Goal: Complete application form

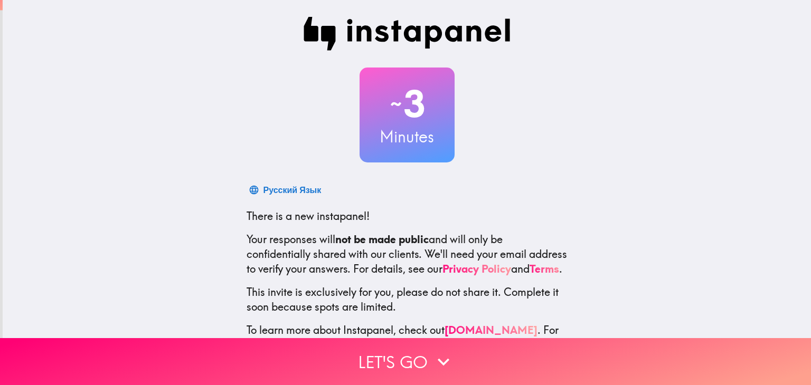
scroll to position [54, 0]
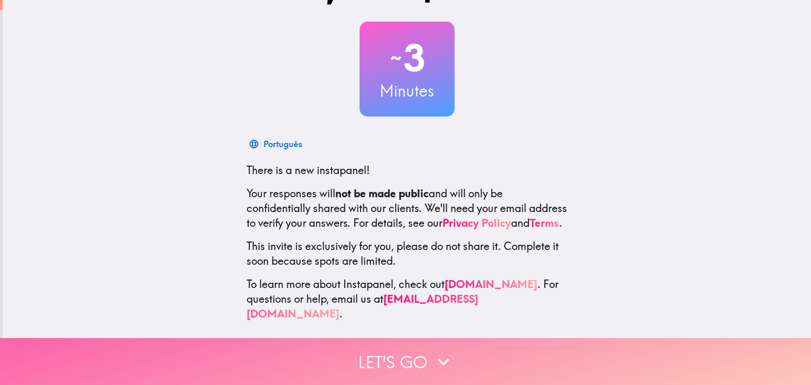
click at [408, 358] on button "Let's go" at bounding box center [405, 361] width 811 height 47
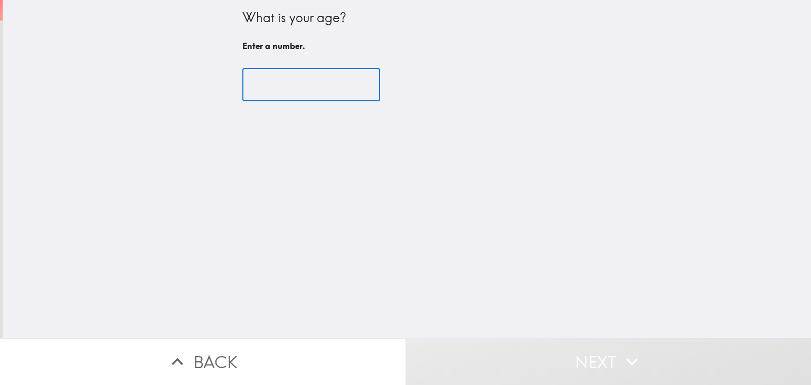
click at [304, 96] on input "number" at bounding box center [311, 85] width 138 height 33
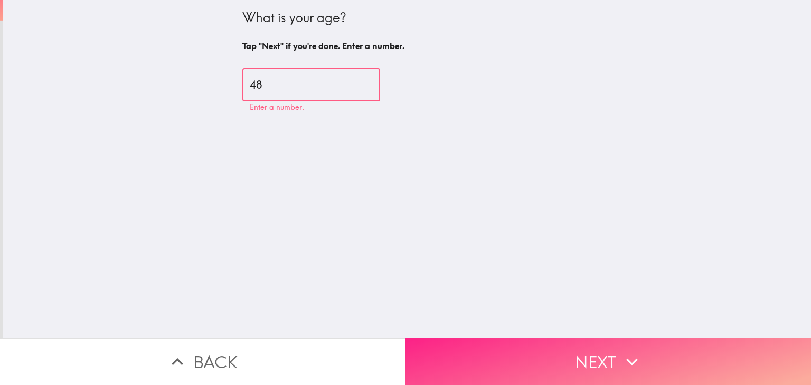
type input "48"
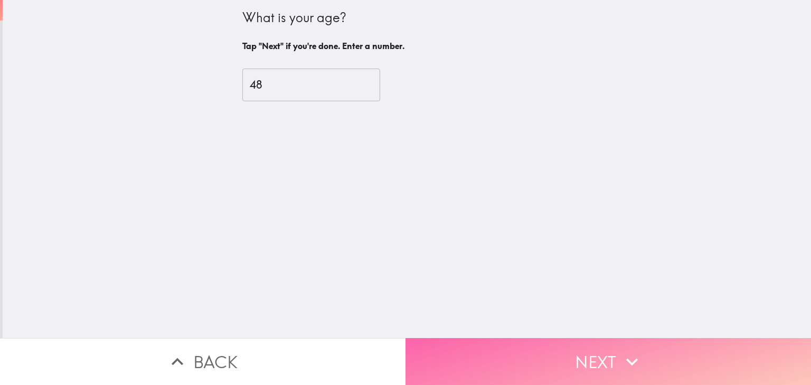
click at [540, 356] on button "Next" at bounding box center [607, 361] width 405 height 47
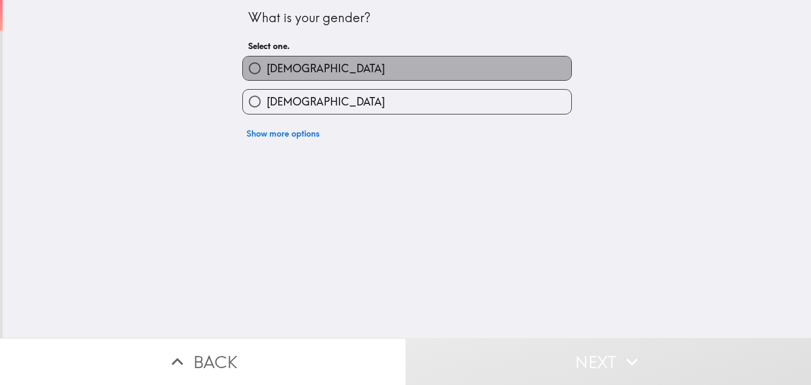
click at [329, 78] on label "[DEMOGRAPHIC_DATA]" at bounding box center [407, 68] width 328 height 24
click at [267, 78] on input "[DEMOGRAPHIC_DATA]" at bounding box center [255, 68] width 24 height 24
radio input "true"
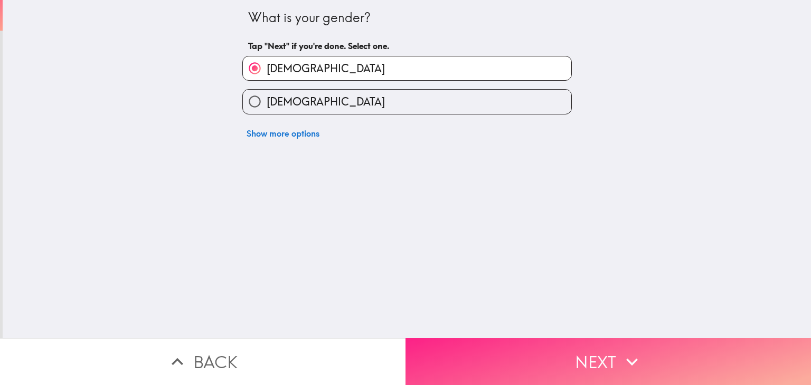
drag, startPoint x: 509, startPoint y: 315, endPoint x: 517, endPoint y: 332, distance: 18.9
click at [517, 332] on div "What is your gender? Tap "Next" if you're done. Select one. [DEMOGRAPHIC_DATA] …" at bounding box center [405, 192] width 811 height 385
click at [523, 345] on button "Next" at bounding box center [607, 361] width 405 height 47
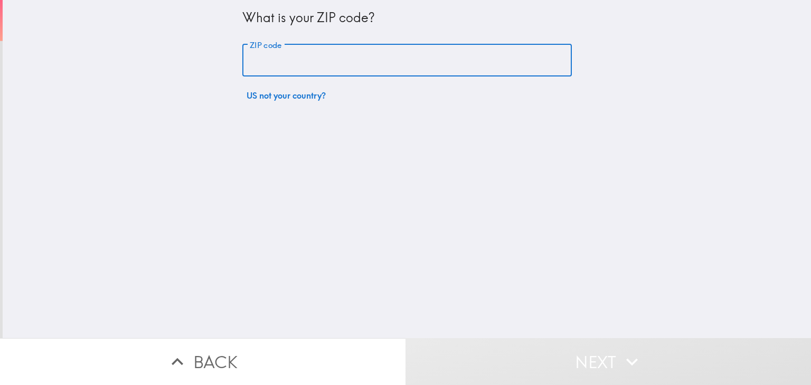
click at [323, 64] on input "ZIP code" at bounding box center [406, 60] width 329 height 33
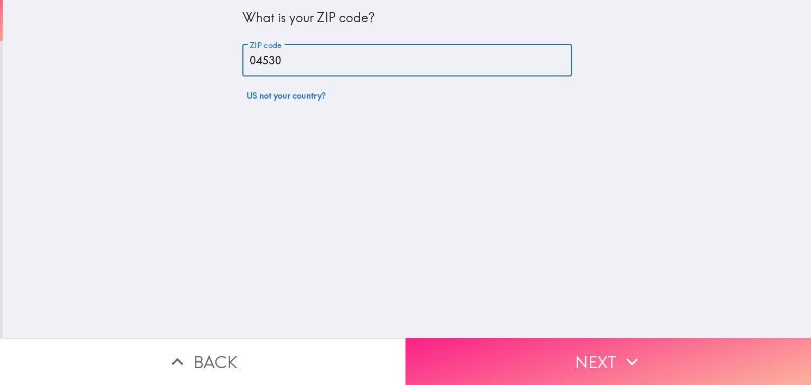
type input "04530"
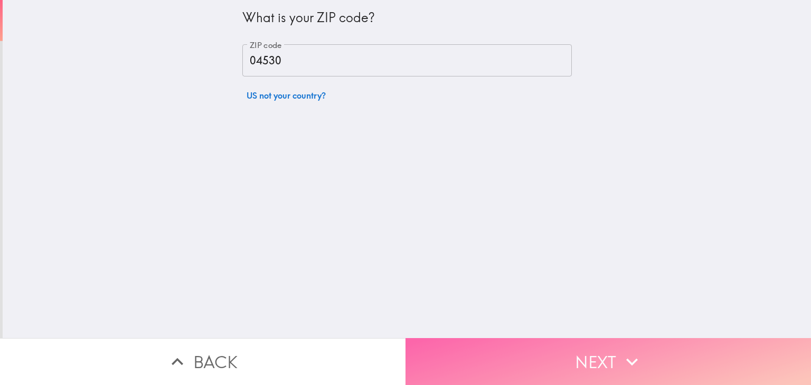
click at [600, 357] on button "Next" at bounding box center [607, 361] width 405 height 47
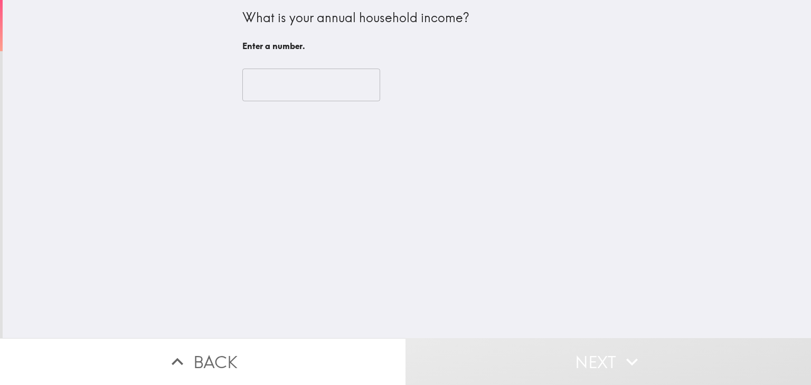
click at [277, 82] on input "number" at bounding box center [311, 85] width 138 height 33
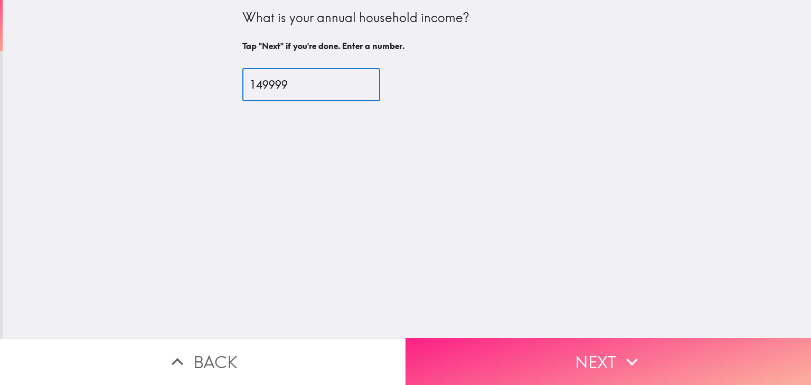
type input "149999"
click at [540, 365] on button "Next" at bounding box center [607, 361] width 405 height 47
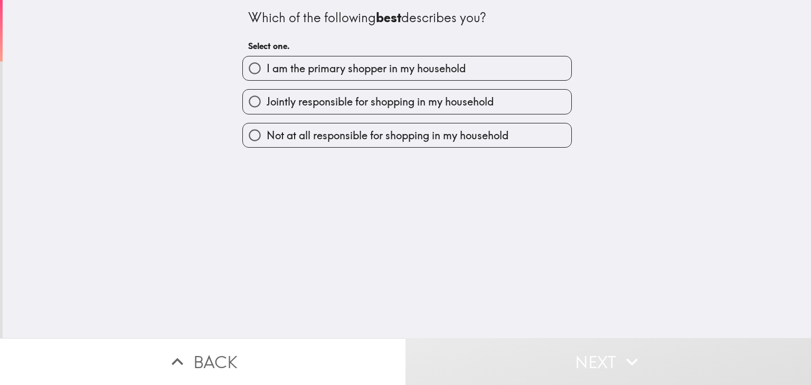
click at [433, 65] on span "I am the primary shopper in my household" at bounding box center [366, 68] width 199 height 15
click at [267, 65] on input "I am the primary shopper in my household" at bounding box center [255, 68] width 24 height 24
radio input "true"
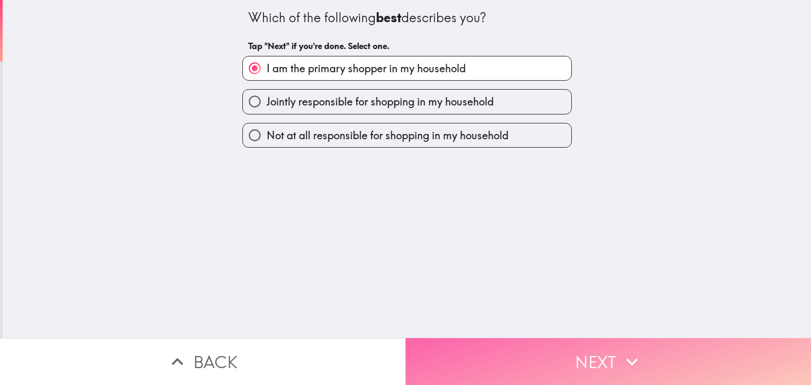
click at [554, 360] on button "Next" at bounding box center [607, 361] width 405 height 47
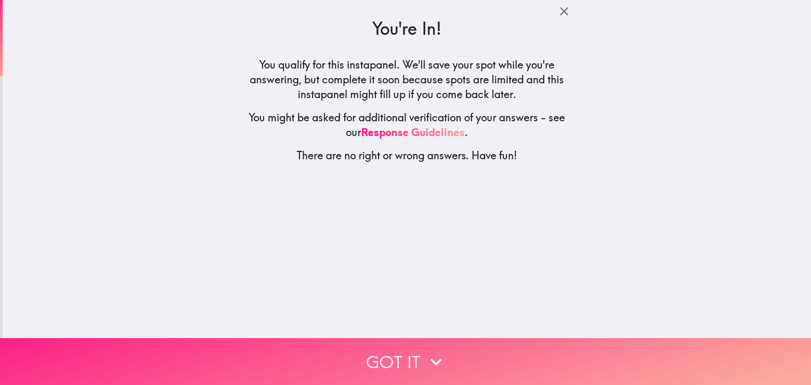
click at [446, 355] on button "Got it" at bounding box center [405, 361] width 811 height 47
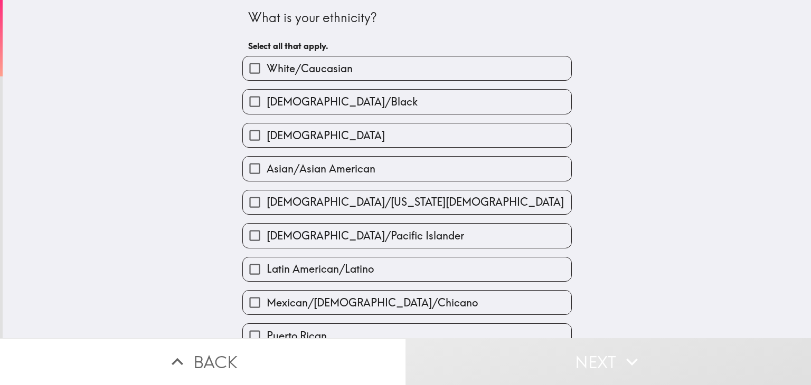
click at [309, 67] on span "White/Caucasian" at bounding box center [310, 68] width 86 height 15
click at [267, 67] on input "White/Caucasian" at bounding box center [255, 68] width 24 height 24
checkbox input "true"
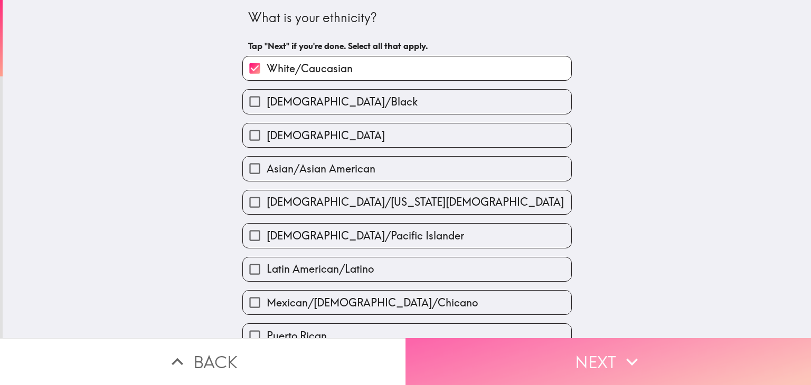
click at [571, 346] on button "Next" at bounding box center [607, 361] width 405 height 47
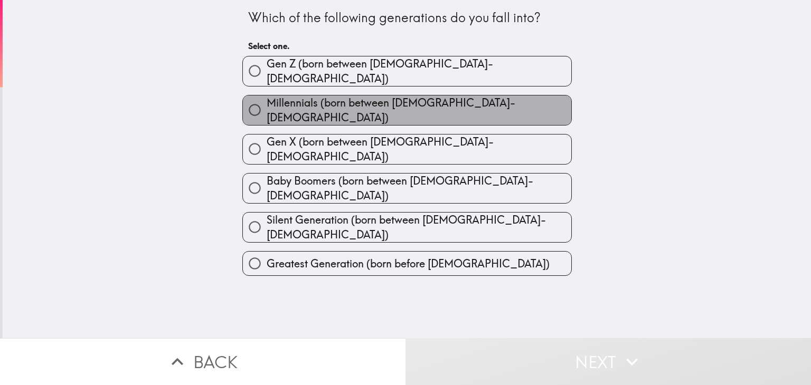
click at [409, 106] on span "Millennials (born between [DEMOGRAPHIC_DATA]-[DEMOGRAPHIC_DATA])" at bounding box center [419, 111] width 305 height 30
click at [267, 106] on input "Millennials (born between [DEMOGRAPHIC_DATA]-[DEMOGRAPHIC_DATA])" at bounding box center [255, 110] width 24 height 24
radio input "true"
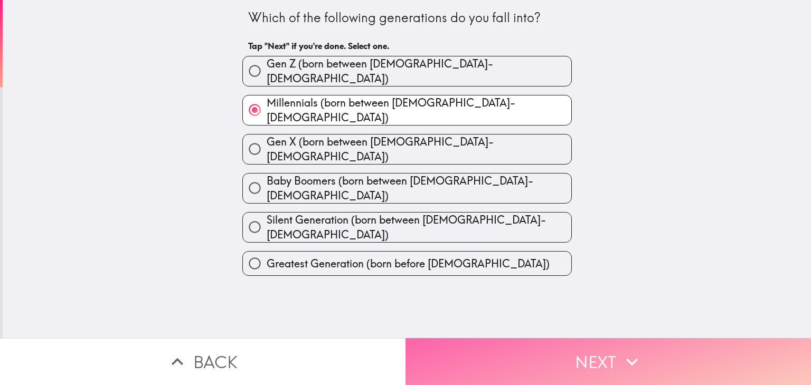
click at [499, 359] on button "Next" at bounding box center [607, 361] width 405 height 47
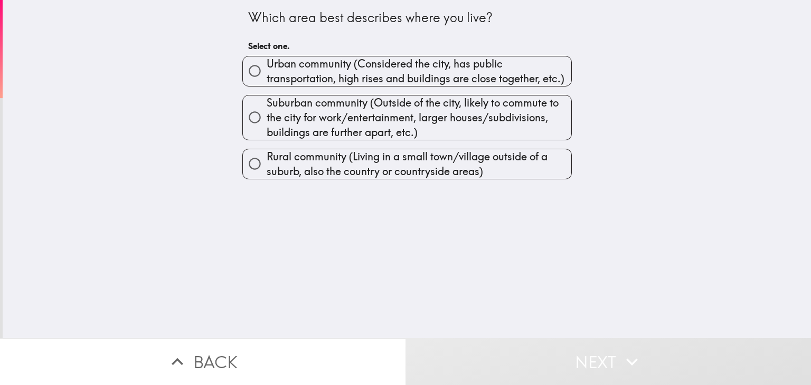
click at [383, 86] on span "Urban community (Considered the city, has public transportation, high rises and…" at bounding box center [419, 71] width 305 height 30
click at [267, 83] on input "Urban community (Considered the city, has public transportation, high rises and…" at bounding box center [255, 71] width 24 height 24
radio input "true"
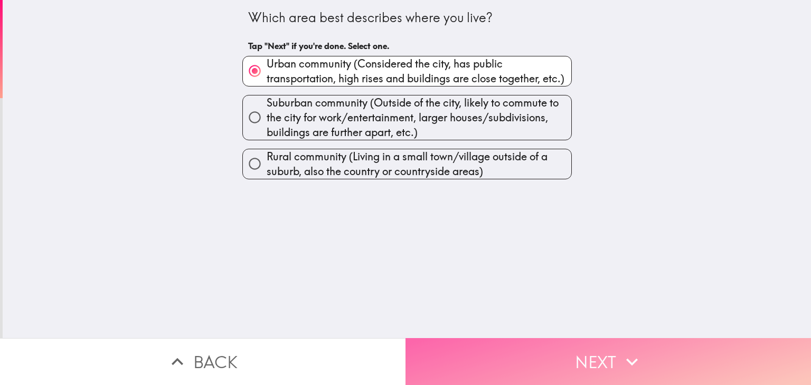
click at [572, 349] on button "Next" at bounding box center [607, 361] width 405 height 47
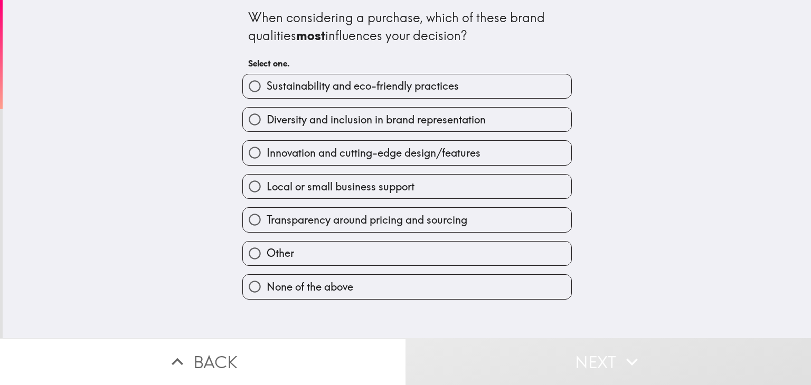
click at [370, 93] on span "Sustainability and eco-friendly practices" at bounding box center [363, 86] width 192 height 15
click at [267, 93] on input "Sustainability and eco-friendly practices" at bounding box center [255, 86] width 24 height 24
radio input "true"
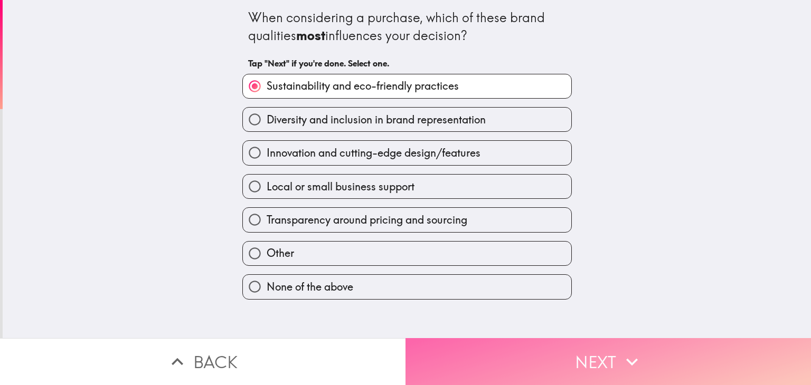
click at [499, 359] on button "Next" at bounding box center [607, 361] width 405 height 47
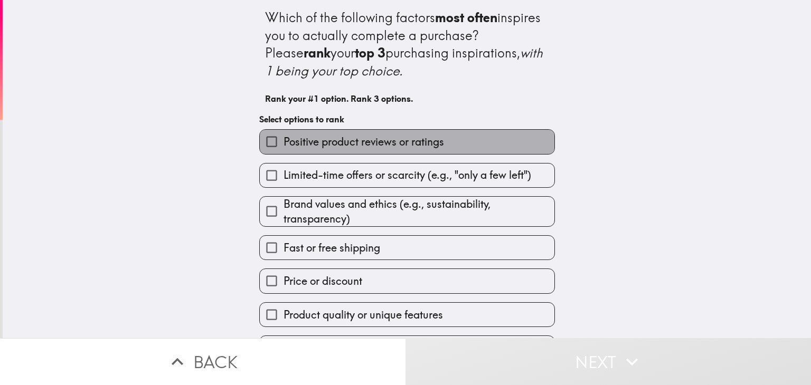
click at [355, 146] on span "Positive product reviews or ratings" at bounding box center [363, 142] width 160 height 15
click at [283, 146] on input "Positive product reviews or ratings" at bounding box center [272, 142] width 24 height 24
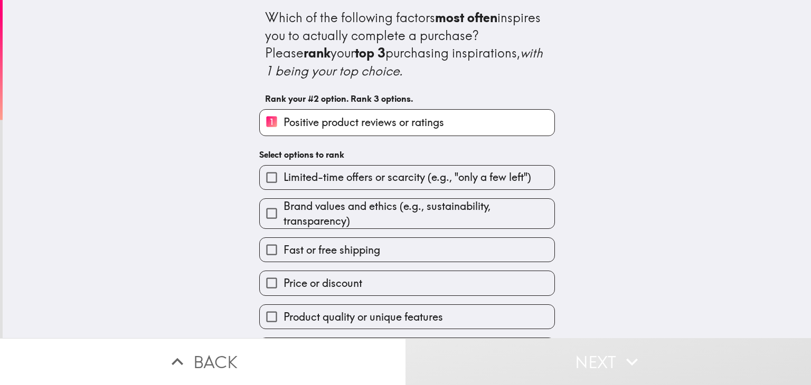
scroll to position [31, 0]
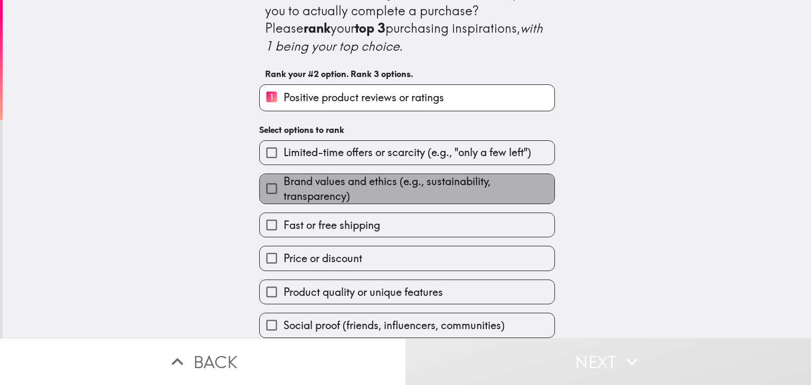
click at [370, 193] on span "Brand values and ethics (e.g., sustainability, transparency)" at bounding box center [418, 189] width 271 height 30
click at [283, 193] on input "Brand values and ethics (e.g., sustainability, transparency)" at bounding box center [272, 189] width 24 height 24
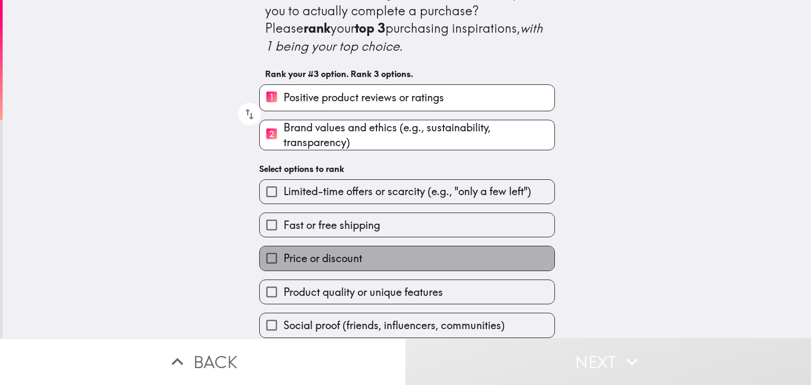
click at [333, 251] on span "Price or discount" at bounding box center [322, 258] width 79 height 15
click at [283, 247] on input "Price or discount" at bounding box center [272, 259] width 24 height 24
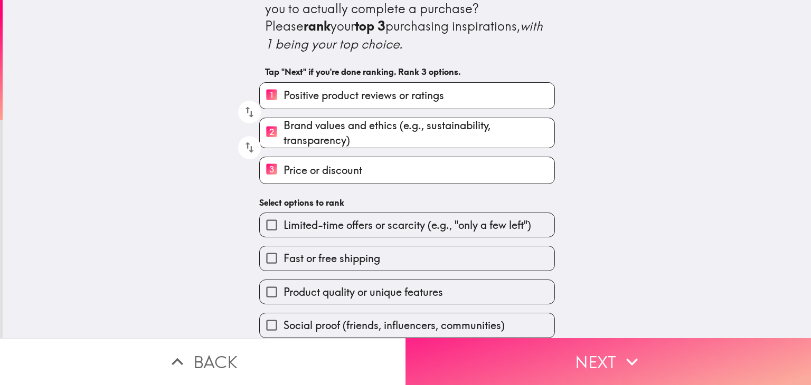
click at [570, 354] on button "Next" at bounding box center [607, 361] width 405 height 47
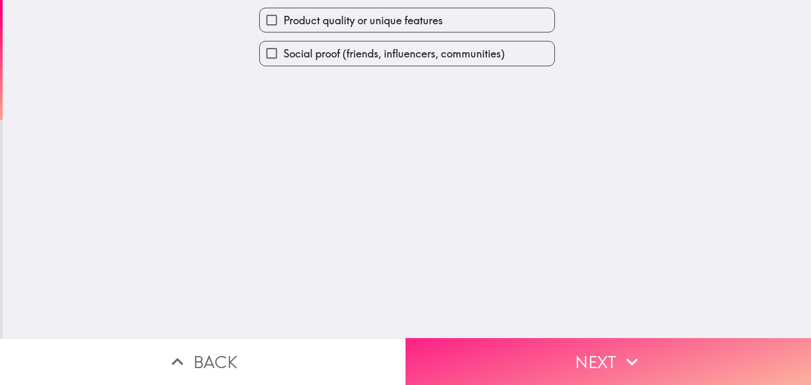
scroll to position [0, 0]
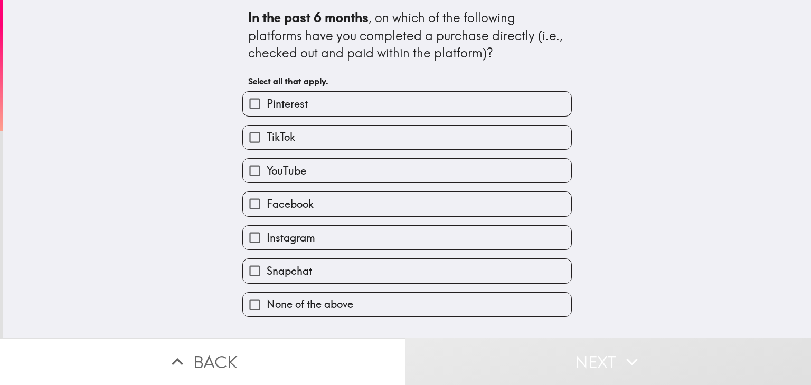
click at [320, 166] on label "YouTube" at bounding box center [407, 171] width 328 height 24
click at [267, 166] on input "YouTube" at bounding box center [255, 171] width 24 height 24
checkbox input "true"
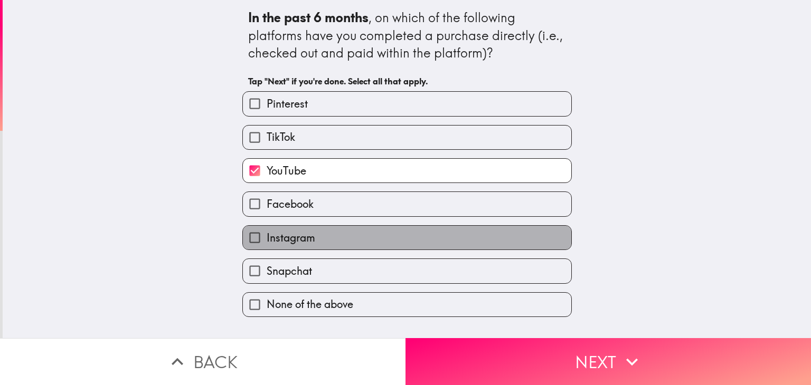
click at [326, 233] on label "Instagram" at bounding box center [407, 238] width 328 height 24
click at [267, 233] on input "Instagram" at bounding box center [255, 238] width 24 height 24
checkbox input "true"
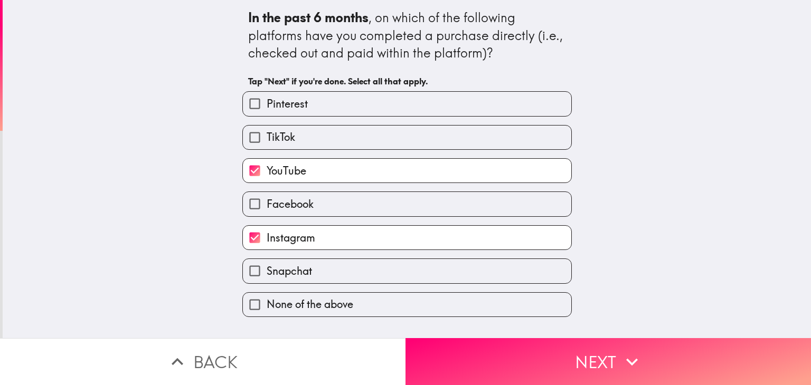
drag, startPoint x: 295, startPoint y: 101, endPoint x: 301, endPoint y: 131, distance: 30.6
click at [296, 105] on span "Pinterest" at bounding box center [287, 104] width 41 height 15
click at [267, 105] on input "Pinterest" at bounding box center [255, 104] width 24 height 24
checkbox input "true"
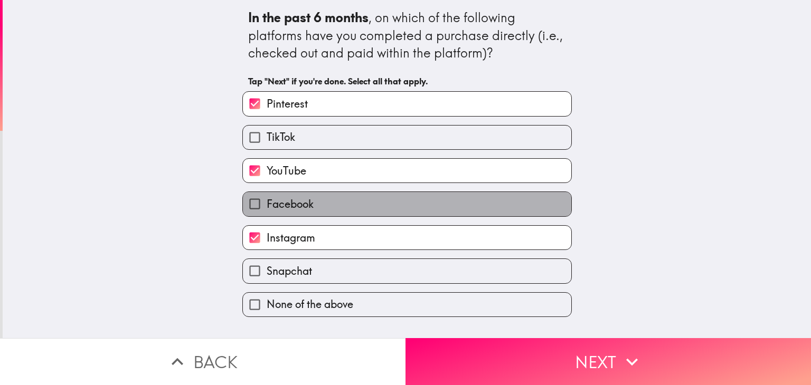
click at [311, 196] on label "Facebook" at bounding box center [407, 204] width 328 height 24
click at [267, 196] on input "Facebook" at bounding box center [255, 204] width 24 height 24
checkbox input "true"
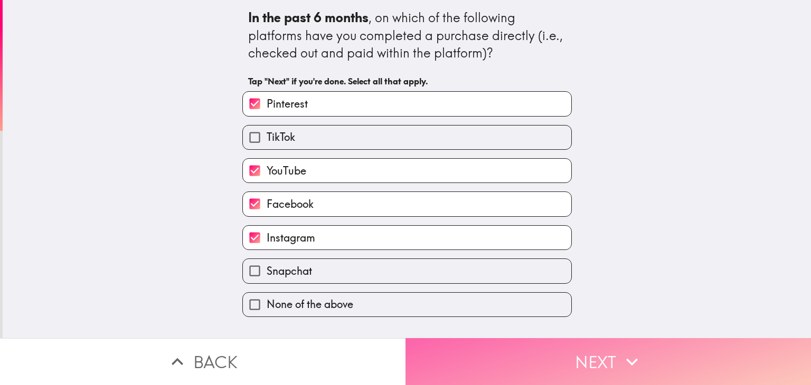
click at [535, 362] on button "Next" at bounding box center [607, 361] width 405 height 47
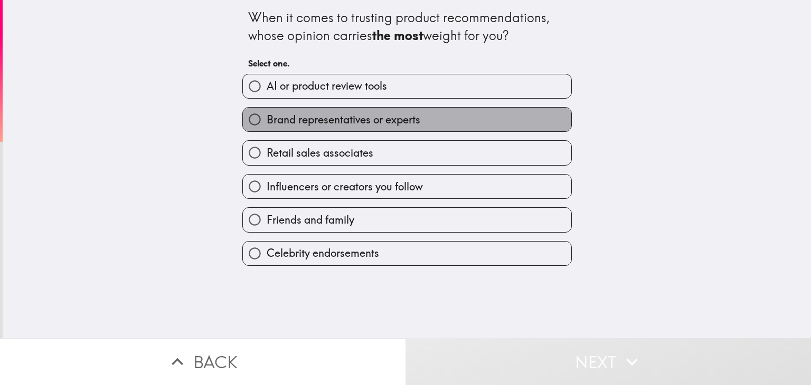
click at [378, 125] on span "Brand representatives or experts" at bounding box center [344, 119] width 154 height 15
click at [267, 125] on input "Brand representatives or experts" at bounding box center [255, 120] width 24 height 24
radio input "true"
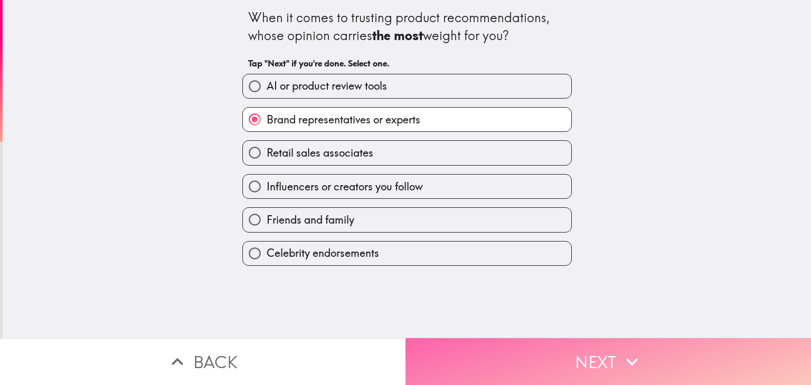
click at [576, 359] on button "Next" at bounding box center [607, 361] width 405 height 47
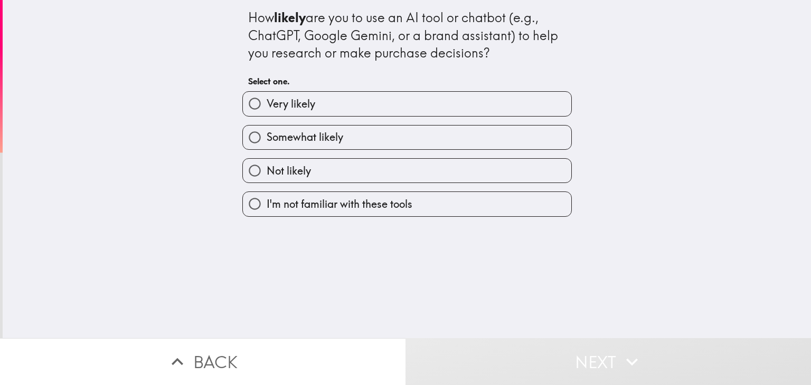
click at [323, 98] on label "Very likely" at bounding box center [407, 104] width 328 height 24
click at [267, 98] on input "Very likely" at bounding box center [255, 104] width 24 height 24
radio input "true"
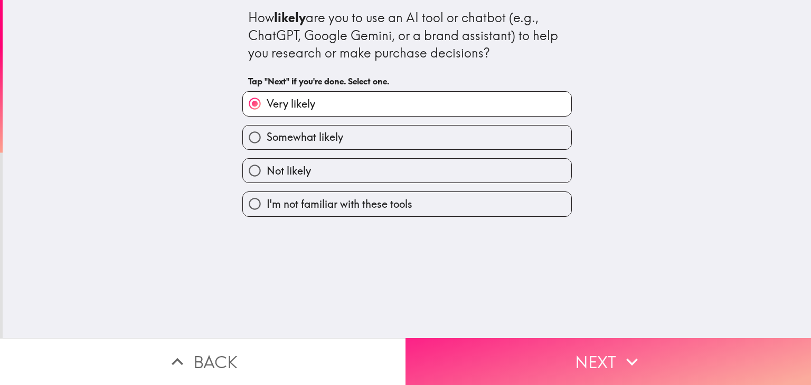
click at [487, 362] on button "Next" at bounding box center [607, 361] width 405 height 47
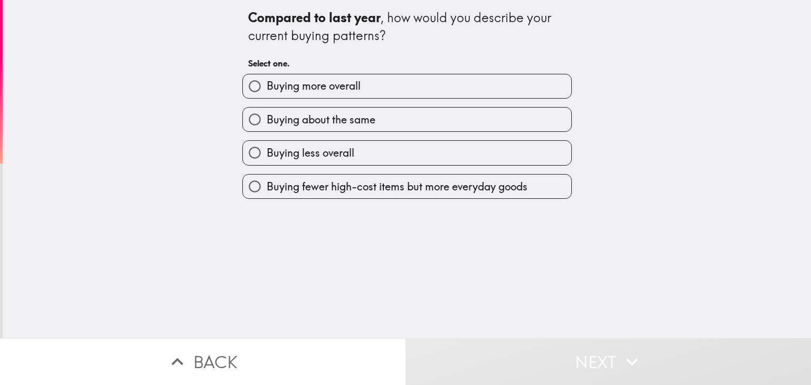
click at [339, 91] on span "Buying more overall" at bounding box center [314, 86] width 94 height 15
click at [267, 91] on input "Buying more overall" at bounding box center [255, 86] width 24 height 24
radio input "true"
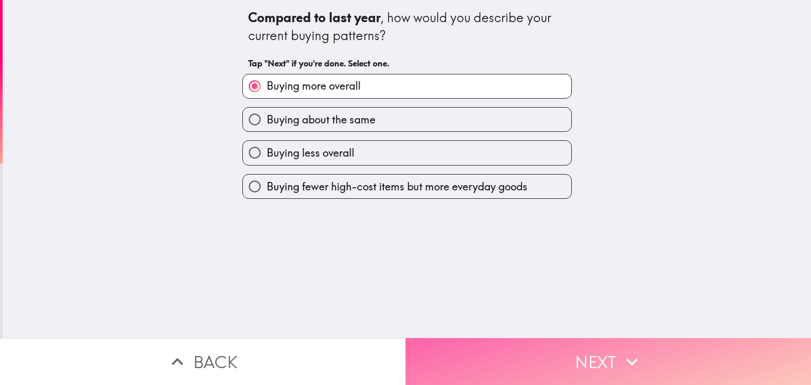
click at [525, 343] on button "Next" at bounding box center [607, 361] width 405 height 47
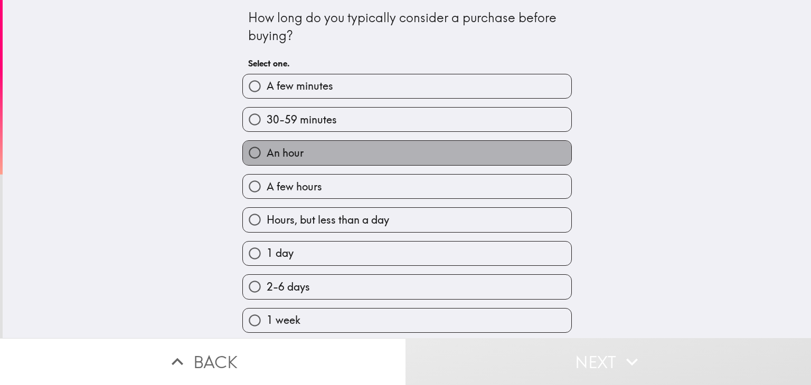
click at [333, 151] on label "An hour" at bounding box center [407, 153] width 328 height 24
click at [267, 151] on input "An hour" at bounding box center [255, 153] width 24 height 24
radio input "true"
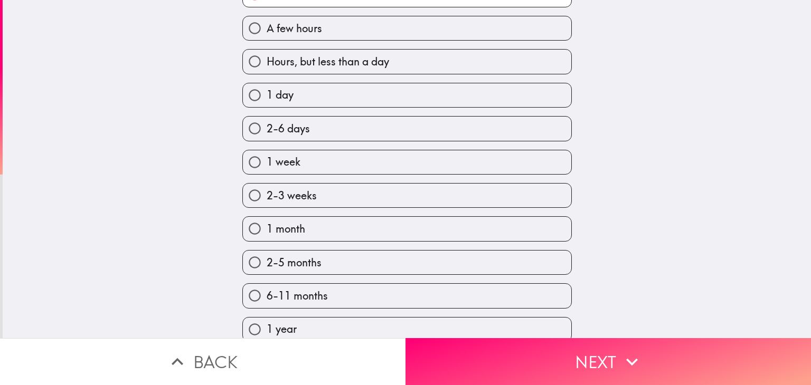
scroll to position [211, 0]
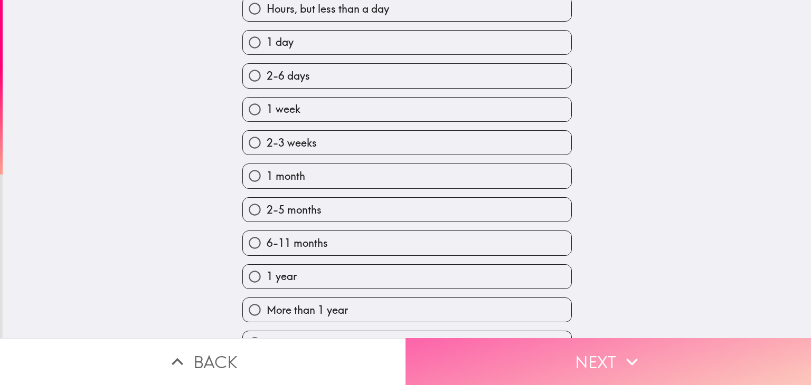
click at [500, 343] on button "Next" at bounding box center [607, 361] width 405 height 47
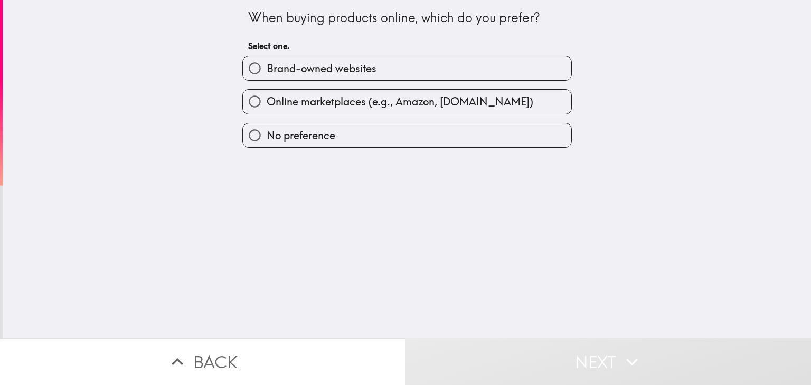
click at [316, 68] on span "Brand-owned websites" at bounding box center [322, 68] width 110 height 15
click at [267, 68] on input "Brand-owned websites" at bounding box center [255, 68] width 24 height 24
radio input "true"
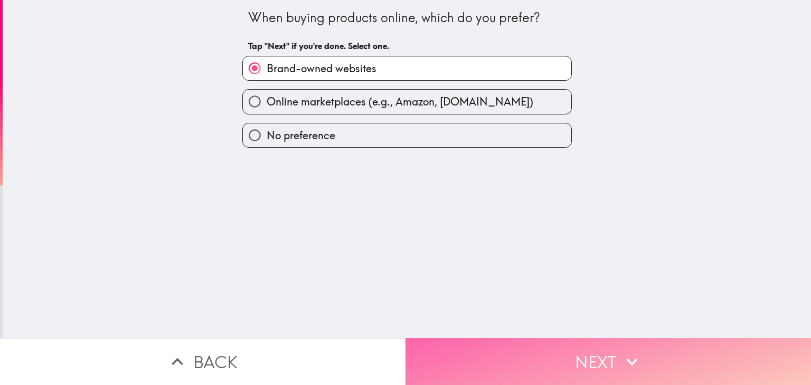
click at [521, 346] on button "Next" at bounding box center [607, 361] width 405 height 47
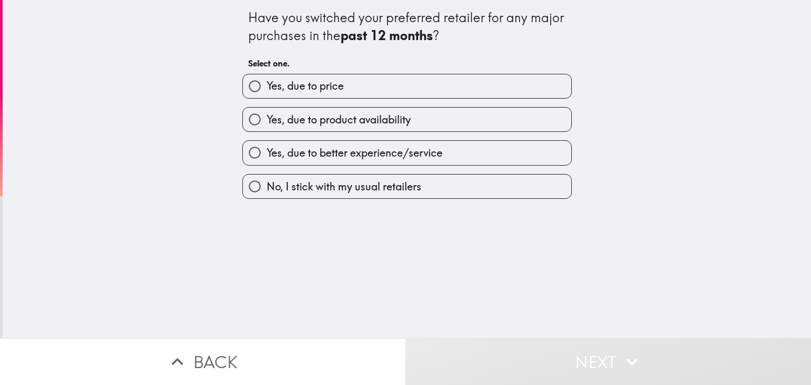
click at [383, 118] on span "Yes, due to product availability" at bounding box center [339, 119] width 144 height 15
click at [267, 118] on input "Yes, due to product availability" at bounding box center [255, 120] width 24 height 24
radio input "true"
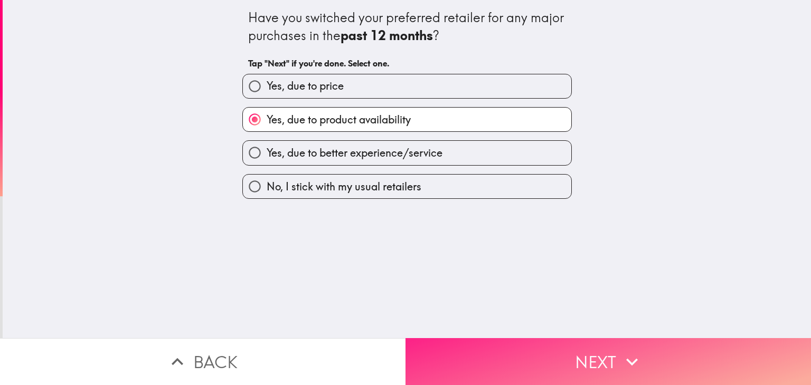
click at [523, 340] on button "Next" at bounding box center [607, 361] width 405 height 47
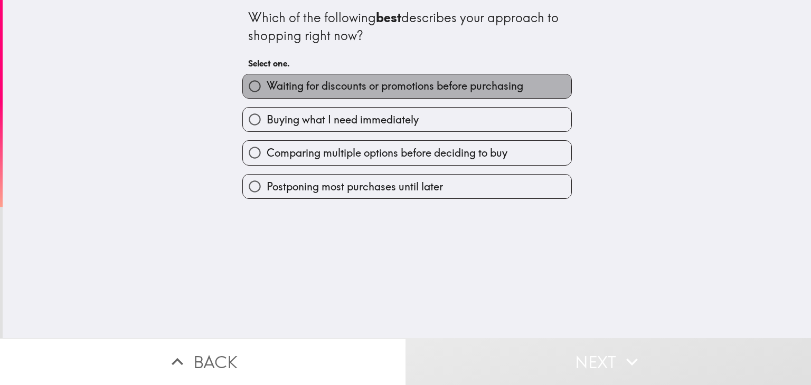
click at [339, 95] on label "Waiting for discounts or promotions before purchasing" at bounding box center [407, 86] width 328 height 24
click at [267, 95] on input "Waiting for discounts or promotions before purchasing" at bounding box center [255, 86] width 24 height 24
radio input "true"
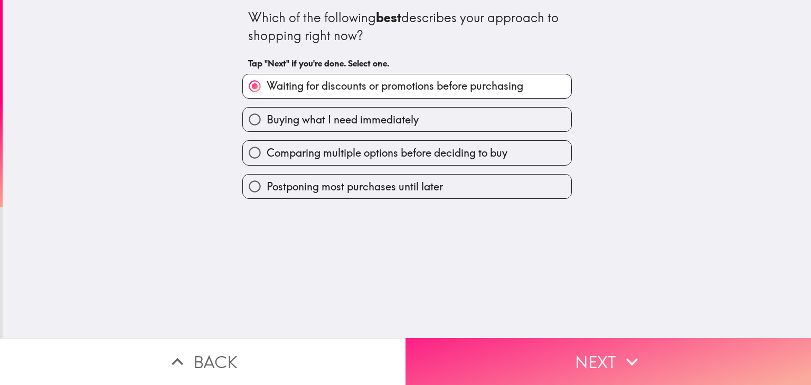
click at [511, 338] on button "Next" at bounding box center [607, 361] width 405 height 47
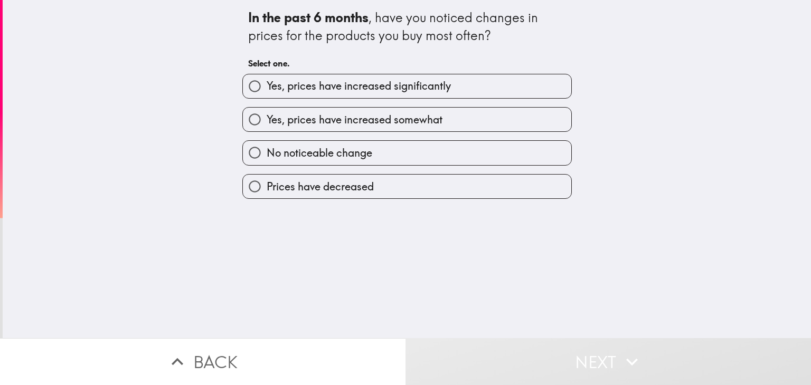
click at [318, 98] on label "Yes, prices have increased significantly" at bounding box center [407, 86] width 328 height 24
click at [267, 98] on input "Yes, prices have increased significantly" at bounding box center [255, 86] width 24 height 24
radio input "true"
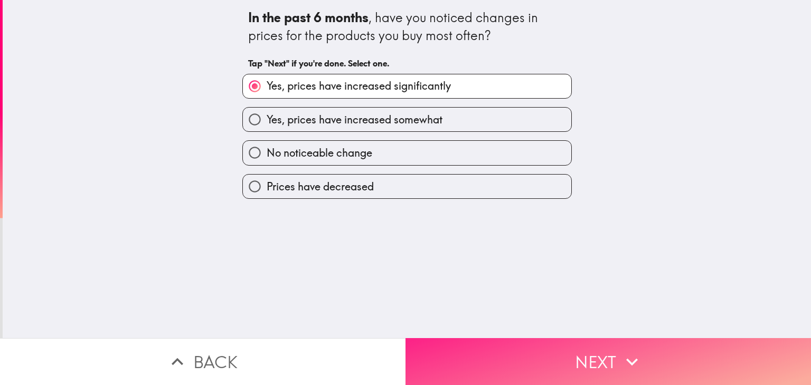
click at [492, 362] on button "Next" at bounding box center [607, 361] width 405 height 47
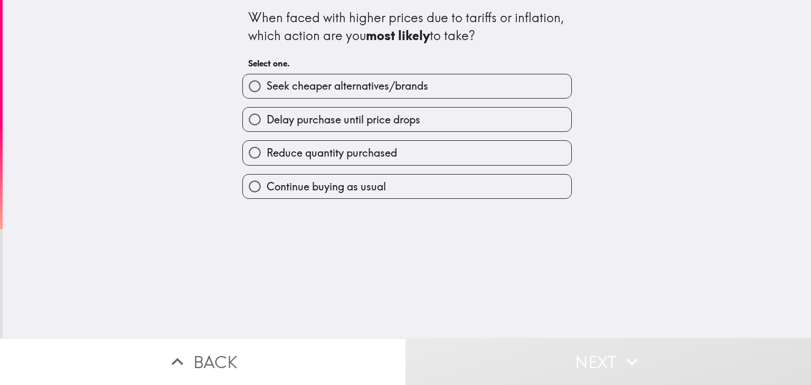
click at [336, 98] on div "Seek cheaper alternatives/brands Delay purchase until price drops Reduce quanti…" at bounding box center [403, 132] width 338 height 134
click at [250, 87] on input "Seek cheaper alternatives/brands" at bounding box center [255, 86] width 24 height 24
radio input "true"
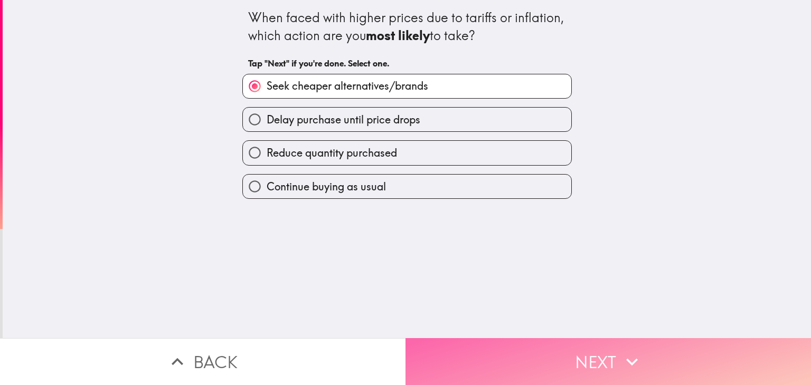
click at [584, 347] on button "Next" at bounding box center [607, 361] width 405 height 47
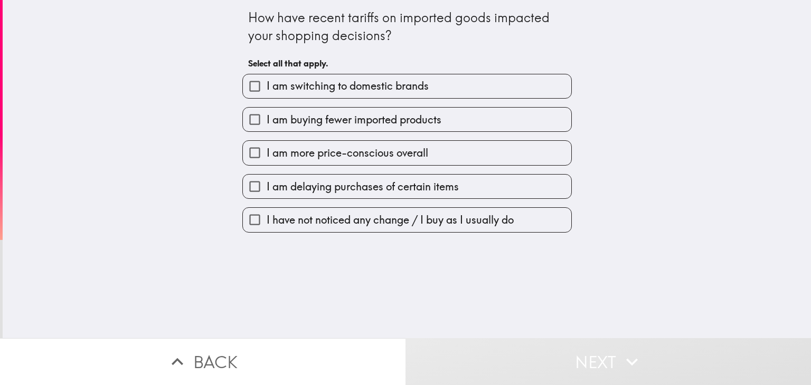
click at [332, 93] on span "I am switching to domestic brands" at bounding box center [348, 86] width 162 height 15
click at [267, 93] on input "I am switching to domestic brands" at bounding box center [255, 86] width 24 height 24
checkbox input "true"
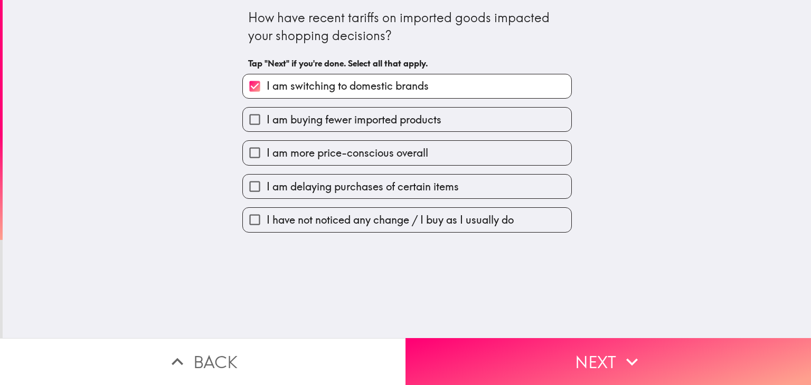
click at [341, 119] on span "I am buying fewer imported products" at bounding box center [354, 119] width 175 height 15
click at [267, 119] on input "I am buying fewer imported products" at bounding box center [255, 120] width 24 height 24
checkbox input "true"
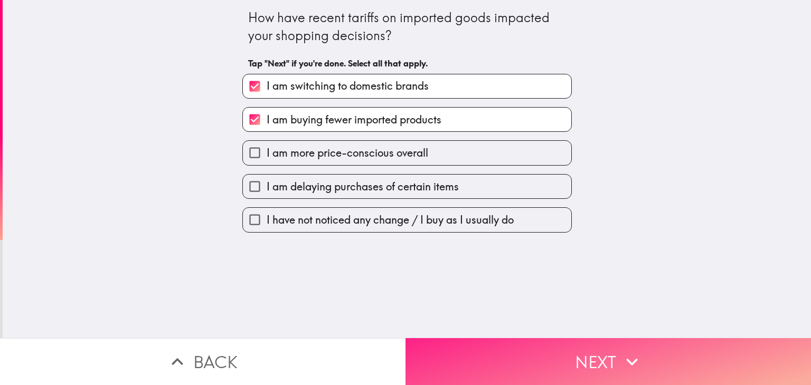
click at [543, 352] on button "Next" at bounding box center [607, 361] width 405 height 47
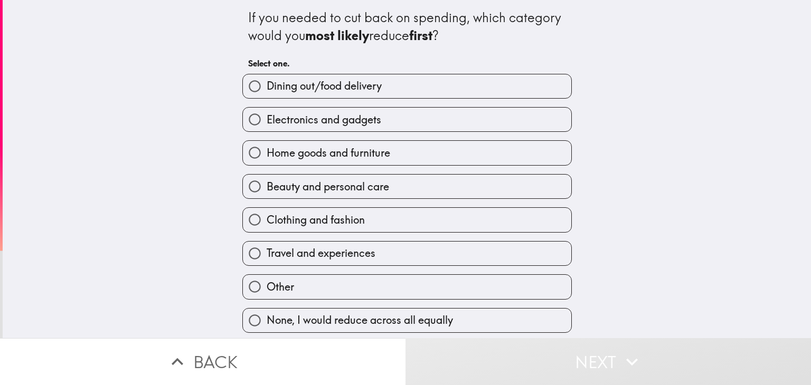
click at [337, 87] on span "Dining out/food delivery" at bounding box center [324, 86] width 115 height 15
click at [267, 87] on input "Dining out/food delivery" at bounding box center [255, 86] width 24 height 24
radio input "true"
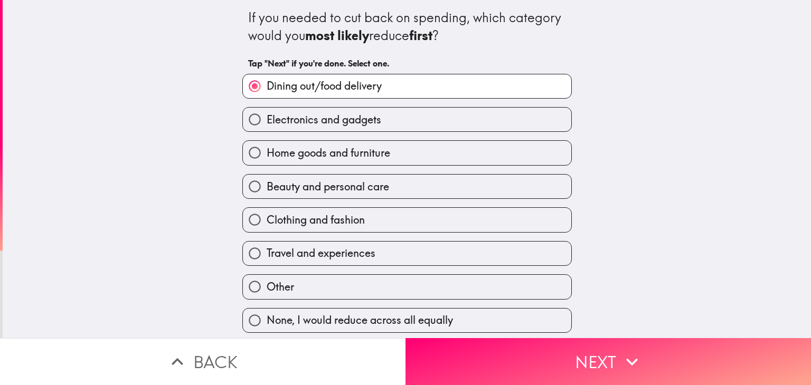
scroll to position [1, 0]
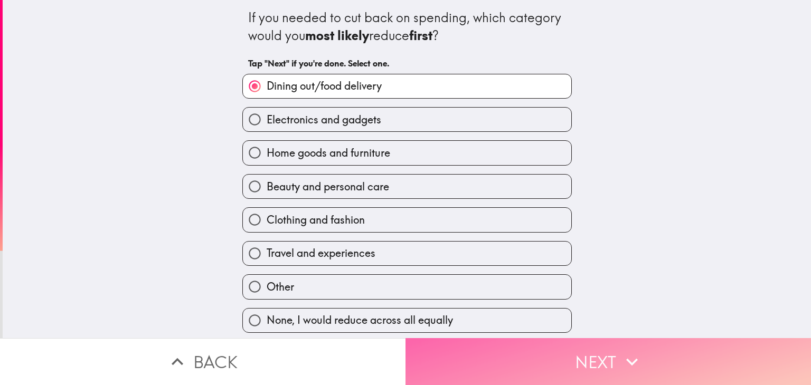
click at [538, 342] on button "Next" at bounding box center [607, 361] width 405 height 47
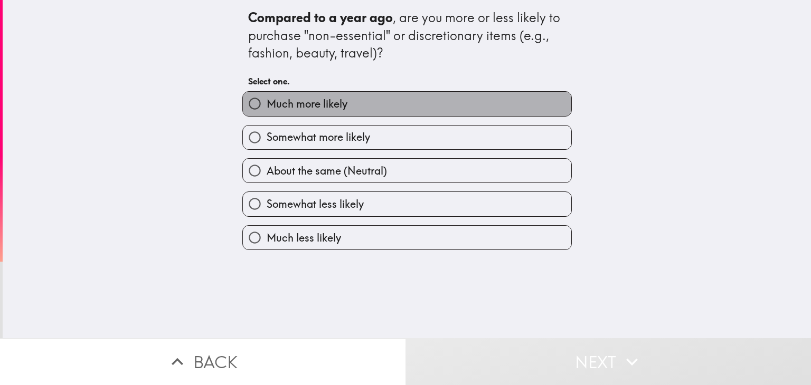
click at [342, 110] on label "Much more likely" at bounding box center [407, 104] width 328 height 24
click at [267, 110] on input "Much more likely" at bounding box center [255, 104] width 24 height 24
radio input "true"
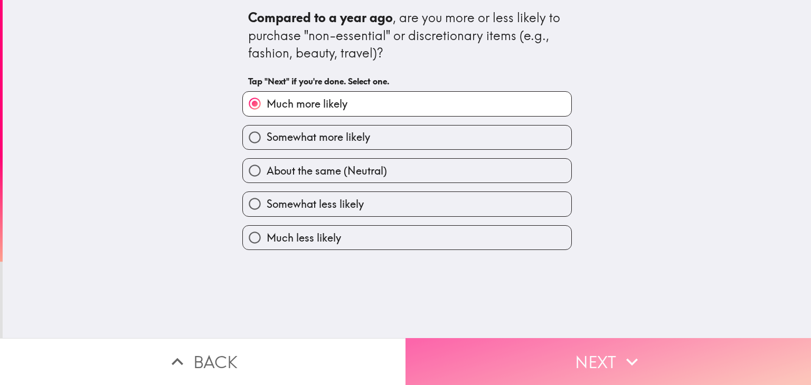
click at [478, 348] on button "Next" at bounding box center [607, 361] width 405 height 47
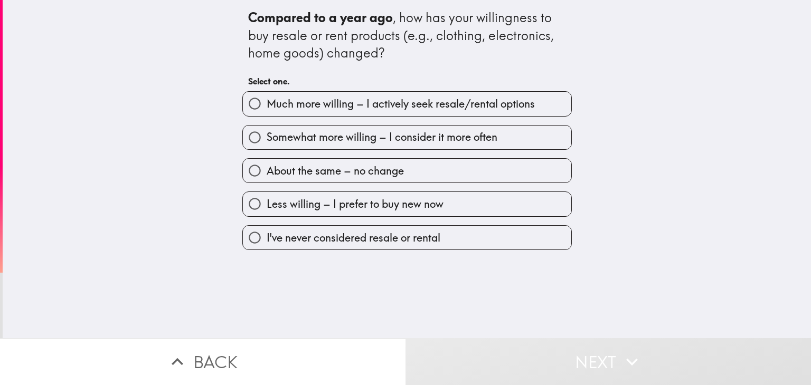
click at [313, 98] on span "Much more willing – I actively seek resale/rental options" at bounding box center [401, 104] width 268 height 15
click at [267, 98] on input "Much more willing – I actively seek resale/rental options" at bounding box center [255, 104] width 24 height 24
radio input "true"
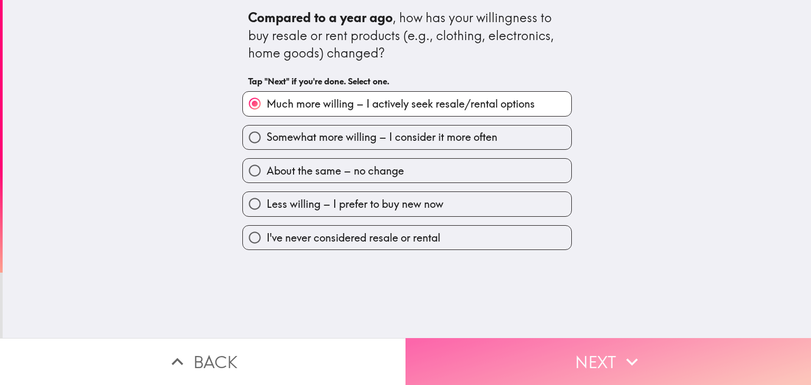
click at [508, 361] on button "Next" at bounding box center [607, 361] width 405 height 47
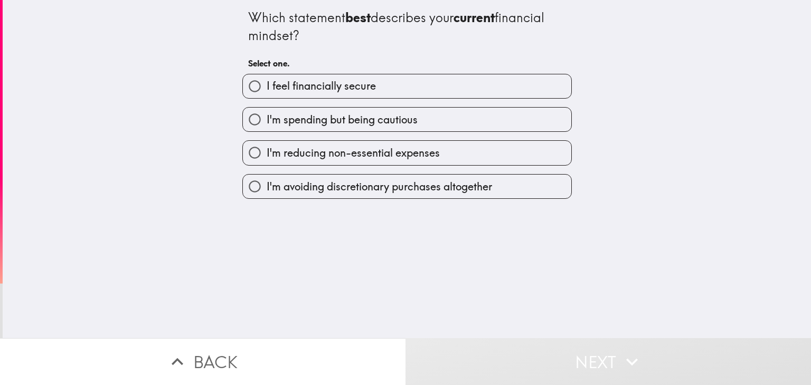
click at [344, 91] on span "I feel financially secure" at bounding box center [321, 86] width 109 height 15
click at [267, 91] on input "I feel financially secure" at bounding box center [255, 86] width 24 height 24
radio input "true"
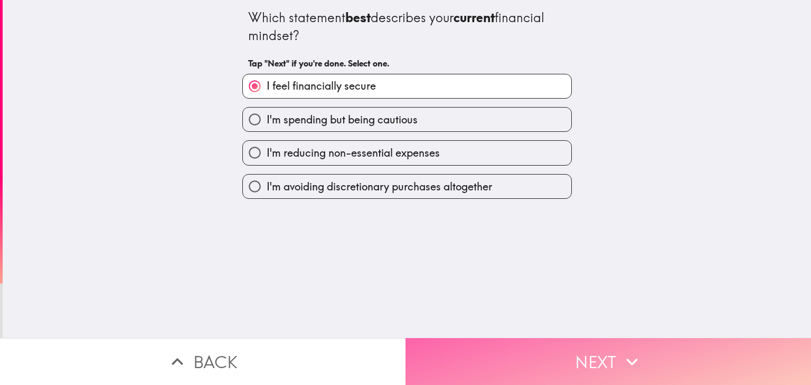
click at [513, 347] on button "Next" at bounding box center [607, 361] width 405 height 47
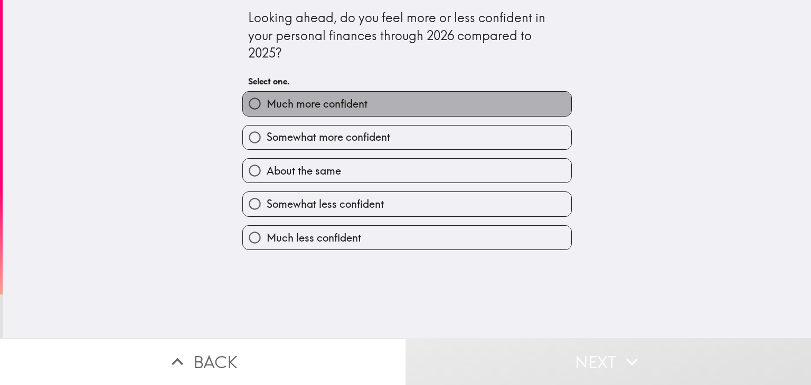
click at [293, 108] on span "Much more confident" at bounding box center [317, 104] width 101 height 15
click at [267, 108] on input "Much more confident" at bounding box center [255, 104] width 24 height 24
radio input "true"
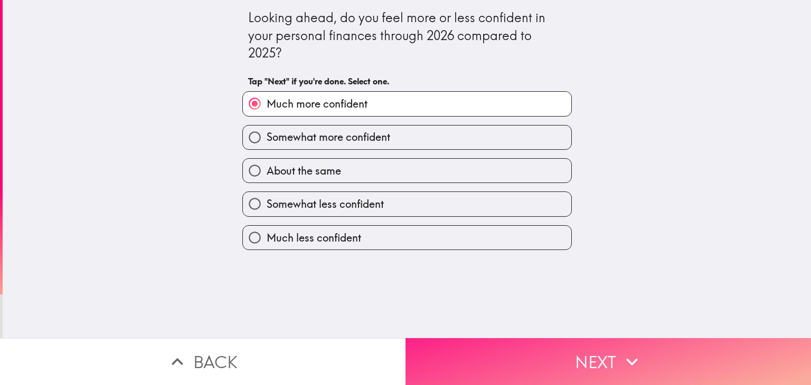
click at [535, 349] on button "Next" at bounding box center [607, 361] width 405 height 47
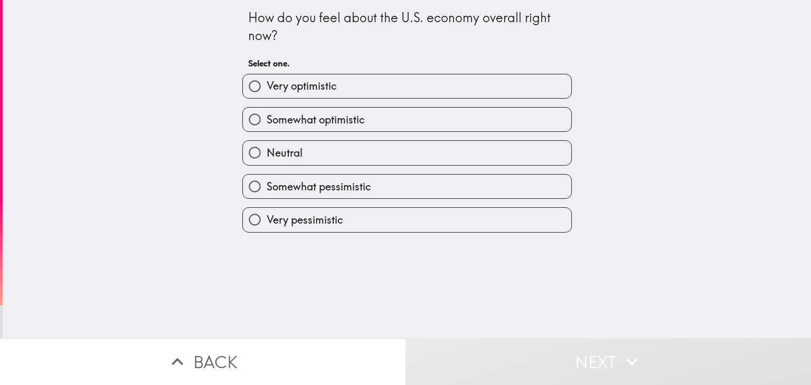
click at [328, 90] on span "Very optimistic" at bounding box center [302, 86] width 70 height 15
click at [267, 90] on input "Very optimistic" at bounding box center [255, 86] width 24 height 24
radio input "true"
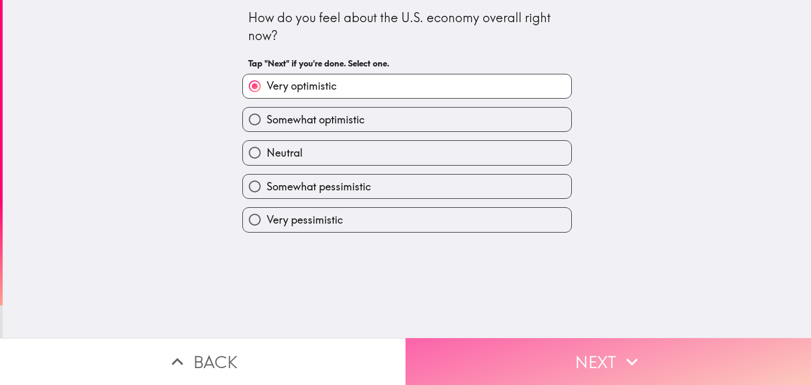
click at [508, 365] on button "Next" at bounding box center [607, 361] width 405 height 47
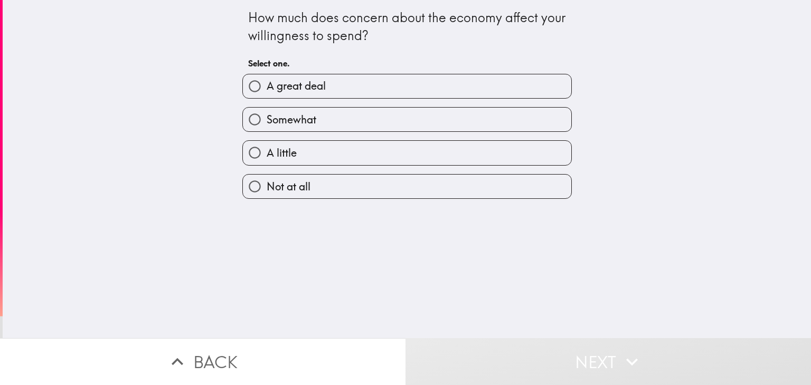
click at [330, 87] on label "A great deal" at bounding box center [407, 86] width 328 height 24
click at [267, 87] on input "A great deal" at bounding box center [255, 86] width 24 height 24
radio input "true"
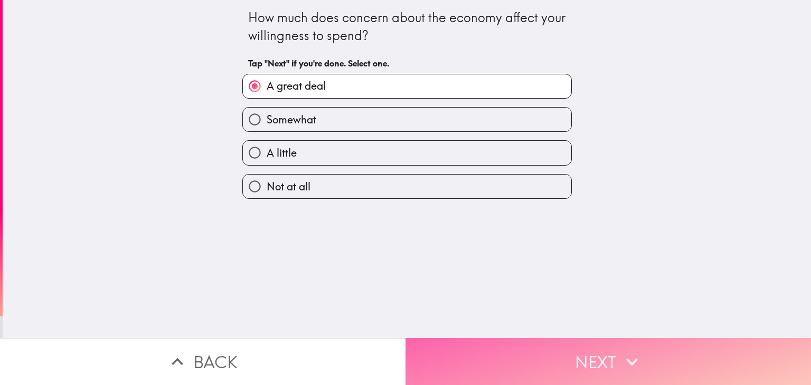
click at [538, 349] on button "Next" at bounding box center [607, 361] width 405 height 47
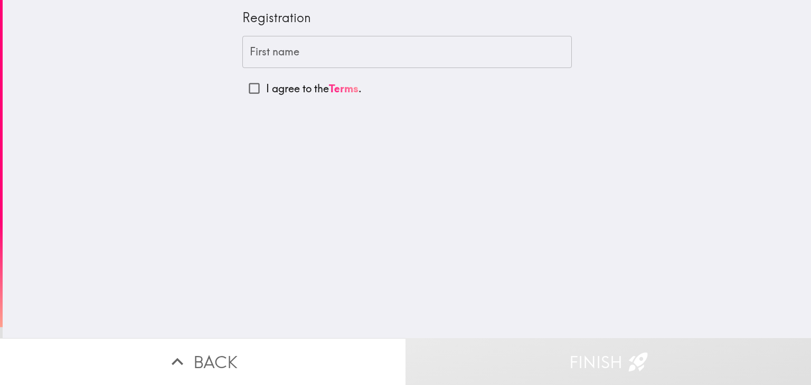
click at [336, 66] on input "First name" at bounding box center [406, 52] width 329 height 33
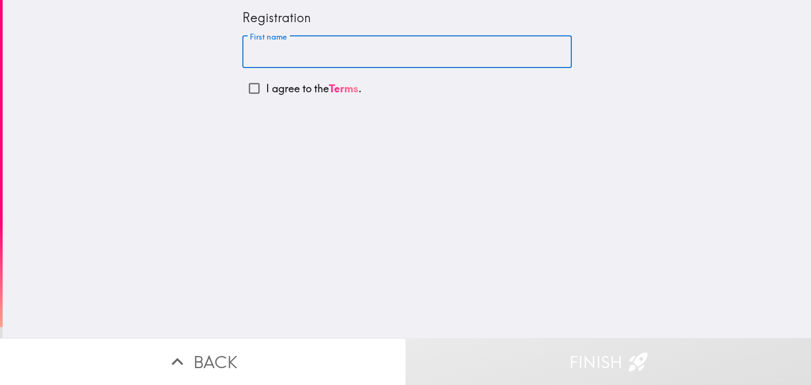
paste input "[PERSON_NAME]"
type input "T"
paste input "[PERSON_NAME]"
type input "[PERSON_NAME]"
click at [245, 90] on input "I agree to the Terms ." at bounding box center [254, 89] width 24 height 24
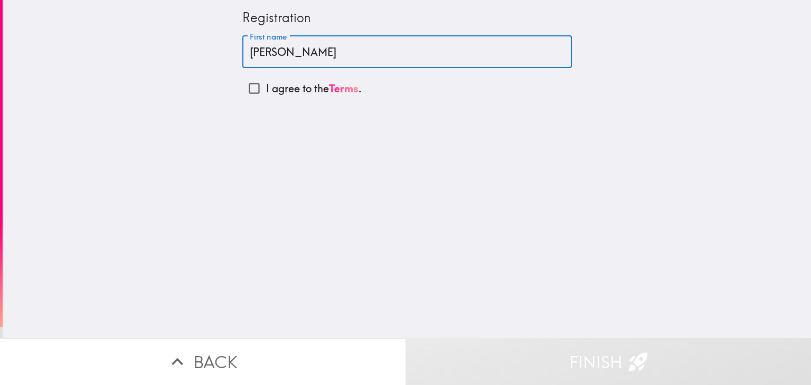
checkbox input "true"
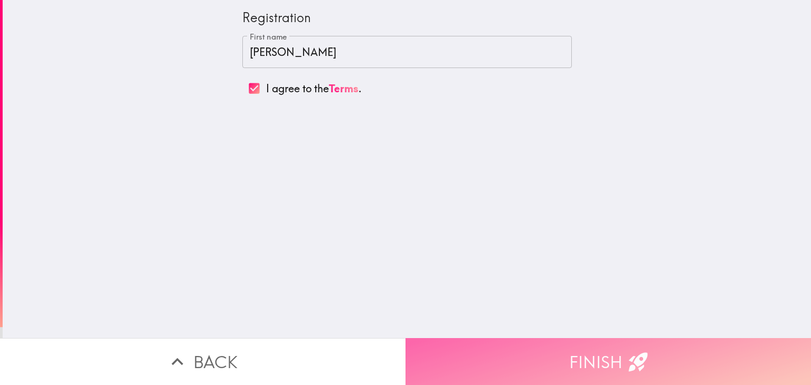
click at [532, 348] on button "Finish" at bounding box center [607, 361] width 405 height 47
